Goal: Information Seeking & Learning: Find specific fact

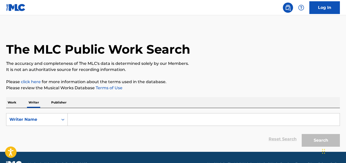
click at [97, 117] on input "Search Form" at bounding box center [204, 120] width 272 height 12
paste input "[PERSON_NAME] [PERSON_NAME] Mayoral"
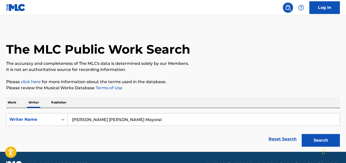
click at [314, 141] on button "Search" at bounding box center [321, 140] width 38 height 13
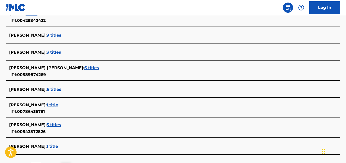
scroll to position [186, 0]
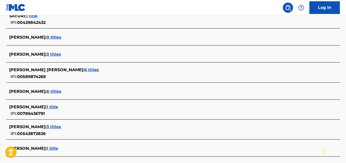
click at [102, 133] on div "[PERSON_NAME] : 3 titles IPI: 00543872826" at bounding box center [166, 130] width 315 height 13
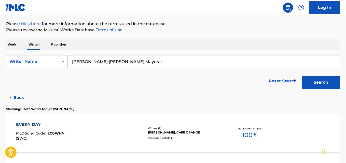
scroll to position [53, 0]
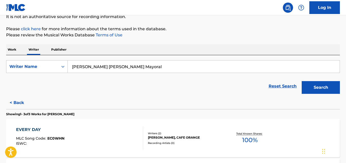
click at [23, 100] on button "< Back" at bounding box center [21, 103] width 31 height 13
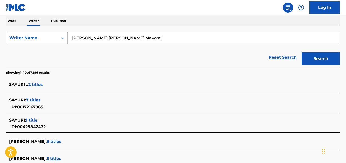
scroll to position [81, 0]
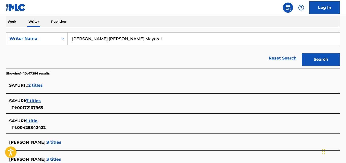
drag, startPoint x: 98, startPoint y: 39, endPoint x: 86, endPoint y: 40, distance: 11.8
click at [86, 40] on input "[PERSON_NAME] [PERSON_NAME] Mayoral" at bounding box center [204, 39] width 272 height 12
drag, startPoint x: 137, startPoint y: 38, endPoint x: 24, endPoint y: 36, distance: 112.6
click at [24, 36] on div "SearchWithCriteria8f113235-5e47-4043-a9c9-00dcc0264daf Writer Name [PERSON_NAME…" at bounding box center [173, 38] width 334 height 13
paste input "[PERSON_NAME] Asw"
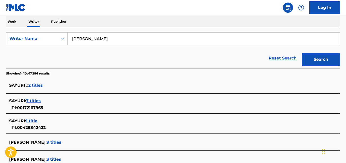
click at [318, 65] on button "Search" at bounding box center [321, 59] width 38 height 13
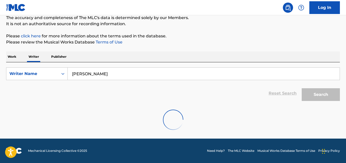
click at [105, 75] on input "[PERSON_NAME]" at bounding box center [204, 74] width 272 height 12
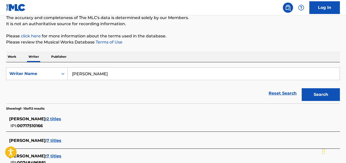
click at [134, 72] on input "[PERSON_NAME]" at bounding box center [204, 74] width 272 height 12
paste input "[PERSON_NAME]"
click at [321, 90] on button "Search" at bounding box center [321, 94] width 38 height 13
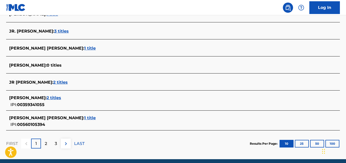
scroll to position [219, 0]
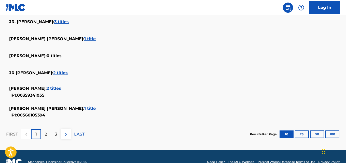
click at [60, 95] on div "[PERSON_NAME] : 2 titles IPI: 00359341055" at bounding box center [166, 92] width 315 height 13
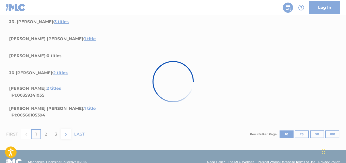
scroll to position [138, 0]
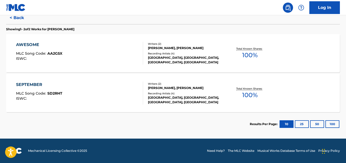
click at [17, 21] on button "< Back" at bounding box center [21, 17] width 31 height 13
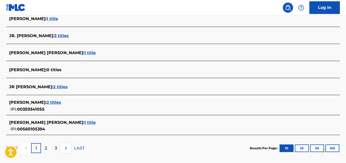
scroll to position [207, 0]
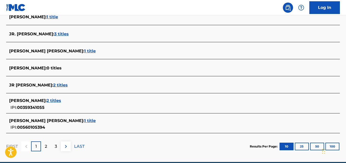
click at [62, 125] on div "[PERSON_NAME] [PERSON_NAME] : 1 title IPI: 00560105394" at bounding box center [166, 124] width 315 height 13
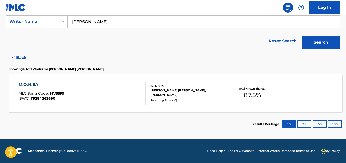
scroll to position [98, 0]
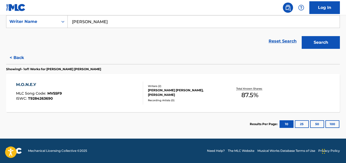
click at [17, 56] on button "< Back" at bounding box center [21, 57] width 31 height 13
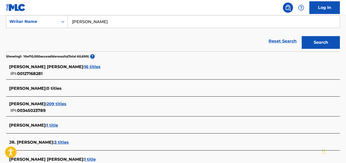
click at [132, 32] on div "Reset Search Search" at bounding box center [173, 41] width 334 height 20
click at [137, 31] on div "Reset Search Search" at bounding box center [173, 41] width 334 height 20
click at [120, 22] on input "[PERSON_NAME]" at bounding box center [204, 22] width 272 height 12
paste input "Phormphiriya Yaowakul"
click at [302, 36] on button "Search" at bounding box center [321, 42] width 38 height 13
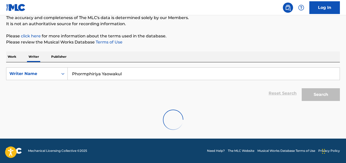
scroll to position [13, 0]
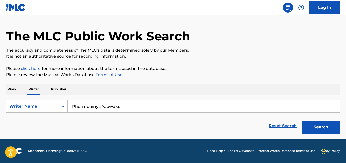
paste input "[PERSON_NAME]"
type input "[PERSON_NAME]"
click at [291, 58] on p "It is not an authoritative source for recording information." at bounding box center [173, 57] width 334 height 6
click at [311, 129] on button "Search" at bounding box center [321, 127] width 38 height 13
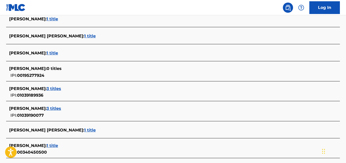
scroll to position [167, 0]
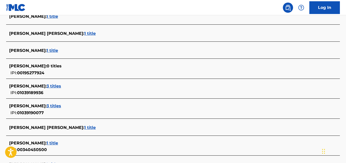
click at [58, 88] on span "3 titles" at bounding box center [54, 86] width 15 height 5
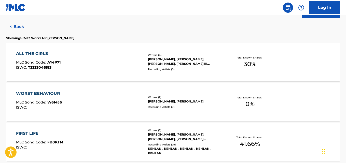
click at [325, 56] on div "ALL THE GIRLS MLC Song Code : AY4P71 ISWC : T3333046183 Writers ( 4 ) [PERSON_N…" at bounding box center [173, 62] width 334 height 38
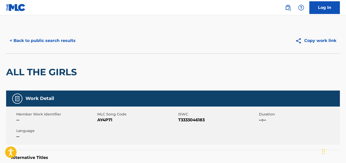
click at [28, 36] on button "< Back to public search results" at bounding box center [42, 40] width 73 height 13
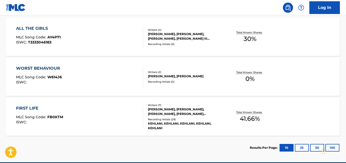
scroll to position [155, 0]
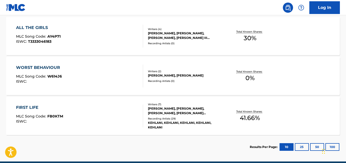
click at [309, 118] on div "FIRST LIFE MLC Song Code : FB0KTM ISWC : Writers ( 7 ) [PERSON_NAME], [PERSON_N…" at bounding box center [173, 116] width 334 height 38
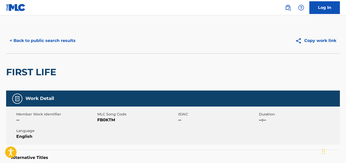
click at [19, 43] on button "< Back to public search results" at bounding box center [42, 40] width 73 height 13
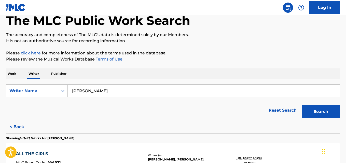
click at [19, 130] on button "< Back" at bounding box center [21, 127] width 31 height 13
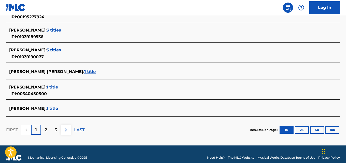
scroll to position [220, 0]
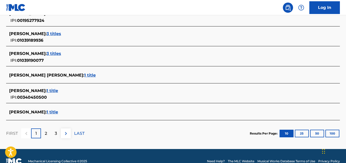
click at [49, 58] on div "[PERSON_NAME] : 3 titles IPI: 01039190077" at bounding box center [166, 57] width 315 height 13
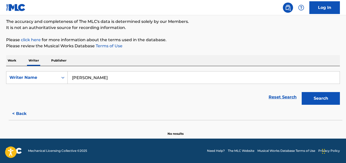
scroll to position [42, 0]
drag, startPoint x: 129, startPoint y: 81, endPoint x: 58, endPoint y: 88, distance: 71.2
click at [58, 88] on form "SearchWithCriteria8f113235-5e47-4043-a9c9-00dcc0264daf Writer Name [PERSON_NAME…" at bounding box center [173, 89] width 334 height 36
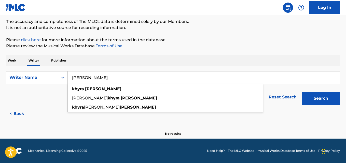
paste input "[PERSON_NAME],"
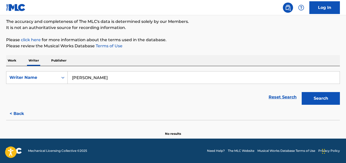
type input "[PERSON_NAME]"
click at [302, 92] on button "Search" at bounding box center [321, 98] width 38 height 13
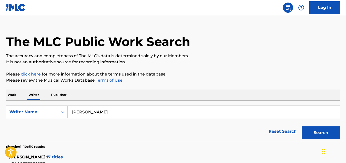
scroll to position [0, 0]
